Goal: Information Seeking & Learning: Learn about a topic

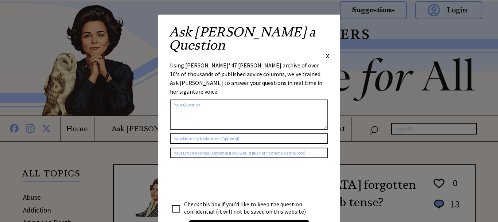
click at [326, 52] on span "X" at bounding box center [327, 55] width 3 height 7
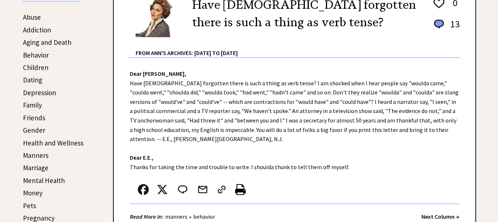
scroll to position [186, 0]
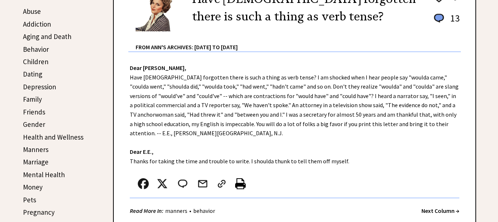
click at [38, 110] on link "Friends" at bounding box center [34, 111] width 22 height 9
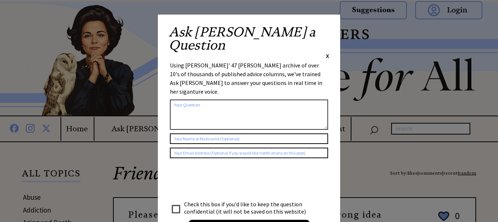
click at [329, 52] on span "X" at bounding box center [327, 55] width 3 height 7
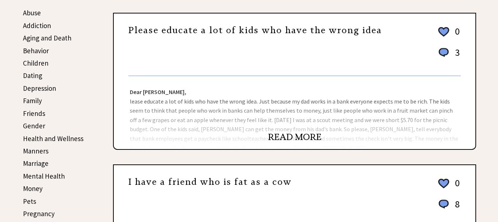
scroll to position [186, 0]
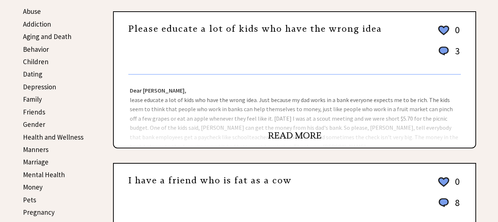
click at [306, 133] on link "READ MORE" at bounding box center [295, 135] width 54 height 11
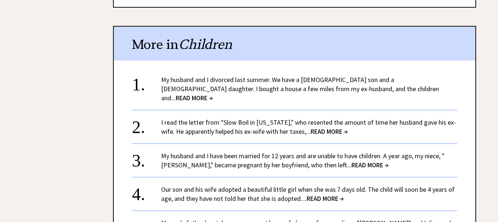
scroll to position [520, 0]
